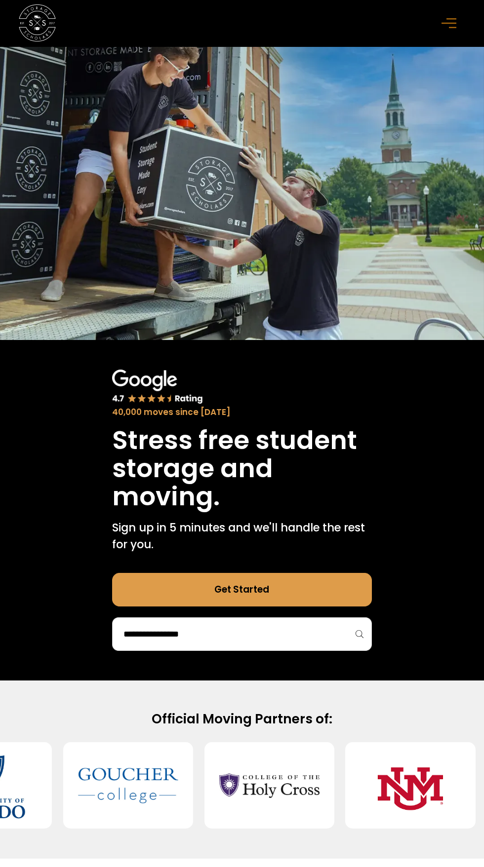
click at [308, 638] on input "search" at bounding box center [241, 634] width 239 height 17
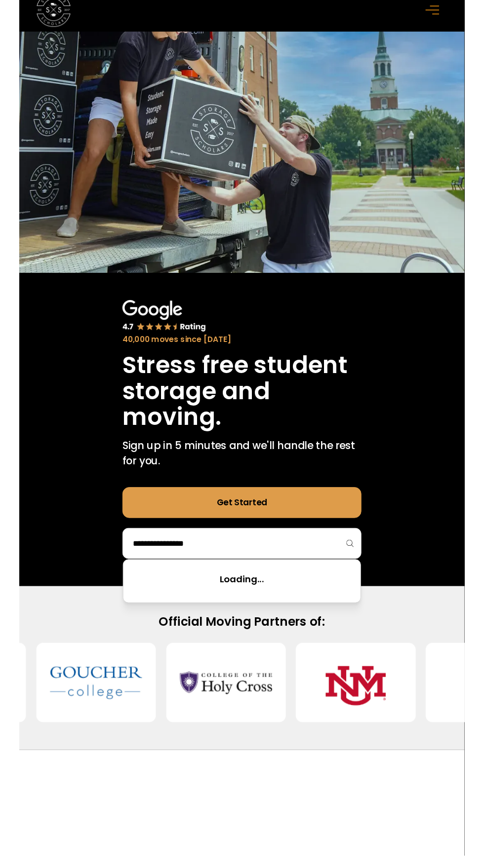
scroll to position [86, 0]
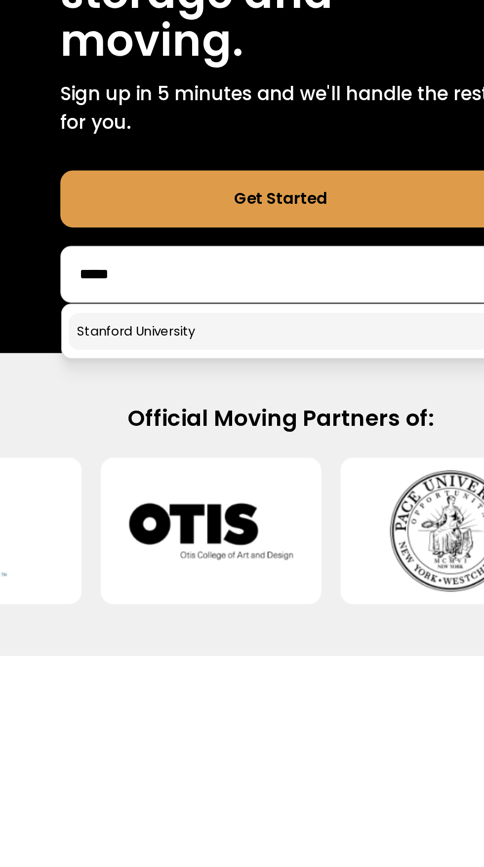
type input "*****"
click at [150, 644] on link at bounding box center [242, 637] width 250 height 22
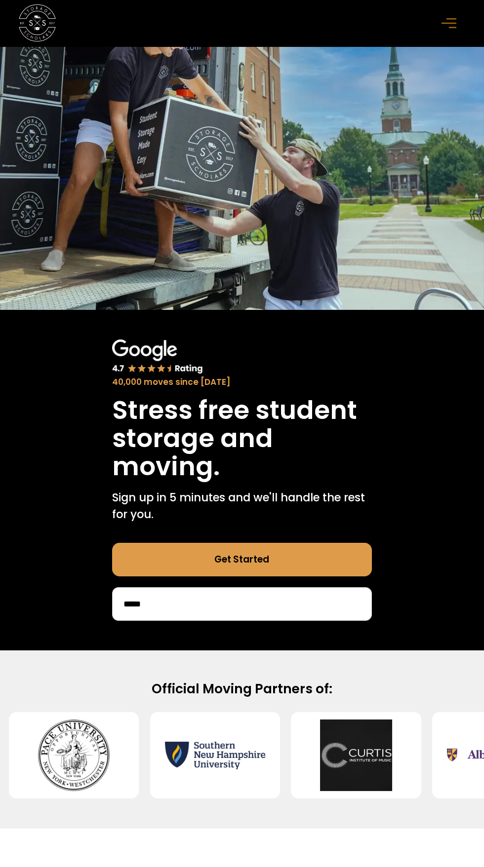
scroll to position [85, 0]
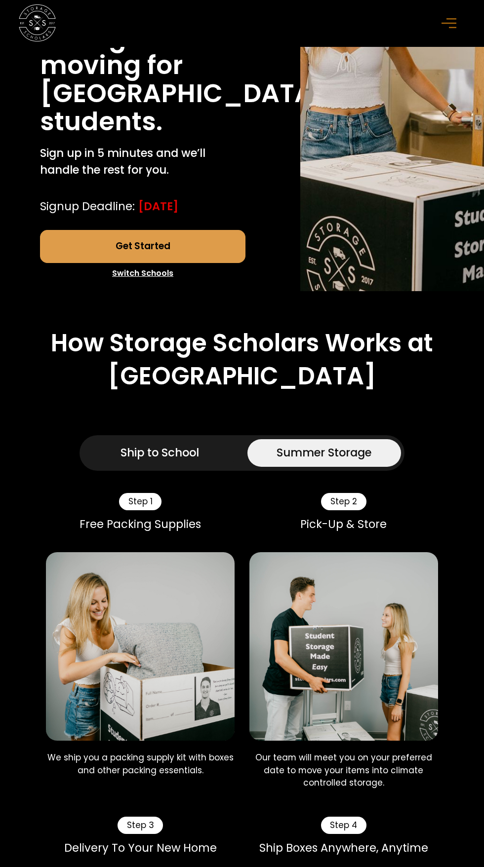
scroll to position [181, 0]
click at [151, 461] on div "Ship to School" at bounding box center [159, 452] width 78 height 17
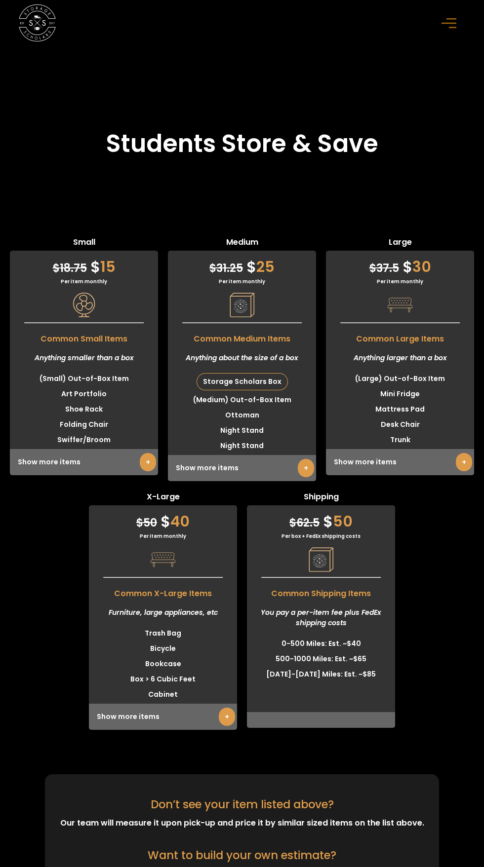
scroll to position [2918, 0]
